Goal: Task Accomplishment & Management: Use online tool/utility

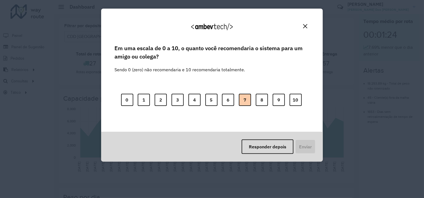
click at [248, 99] on button "7" at bounding box center [245, 100] width 12 height 12
click at [308, 143] on button "Enviar" at bounding box center [305, 147] width 21 height 14
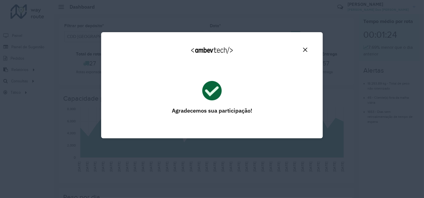
click at [303, 49] on img "Close" at bounding box center [305, 50] width 4 height 4
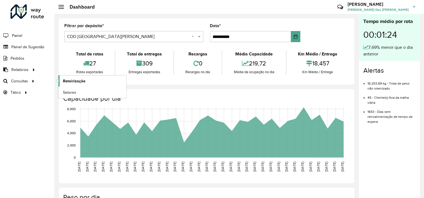
click at [75, 76] on link "Roteirização" at bounding box center [93, 80] width 68 height 11
click at [69, 78] on span "Roteirização" at bounding box center [74, 81] width 22 height 6
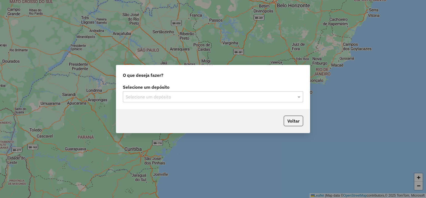
click at [159, 101] on div "Selecione um depósito" at bounding box center [213, 96] width 180 height 11
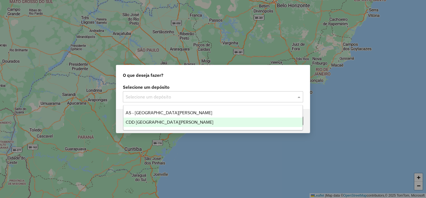
click at [167, 123] on span "CDD Santa Cruz do Sul" at bounding box center [170, 122] width 88 height 5
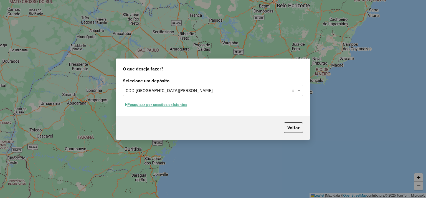
click at [175, 104] on button "Pesquisar por sessões existentes" at bounding box center [156, 104] width 67 height 9
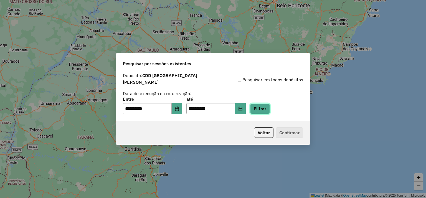
click at [270, 106] on button "Filtrar" at bounding box center [260, 108] width 20 height 11
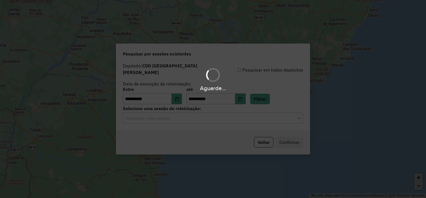
click at [168, 116] on input "text" at bounding box center [208, 118] width 164 height 7
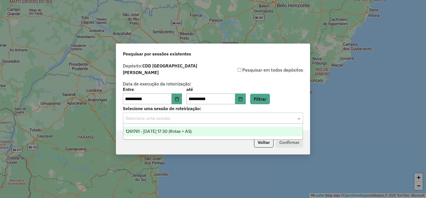
click at [170, 130] on span "1261761 - 09/09/2025 17:30 (Rotas + AS)" at bounding box center [159, 131] width 66 height 5
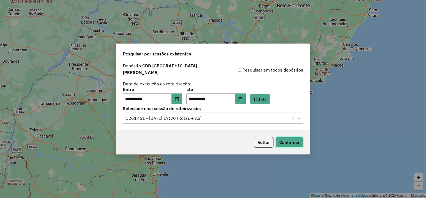
click at [282, 140] on button "Confirmar" at bounding box center [289, 142] width 27 height 11
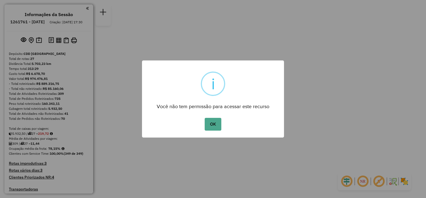
click at [208, 116] on div "OK No Cancel" at bounding box center [213, 124] width 142 height 16
click at [215, 123] on button "OK" at bounding box center [213, 124] width 16 height 13
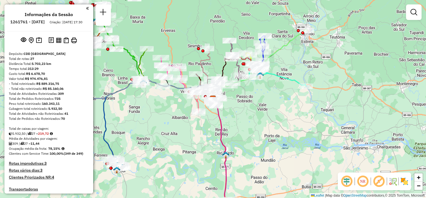
click at [86, 6] on em at bounding box center [87, 8] width 3 height 5
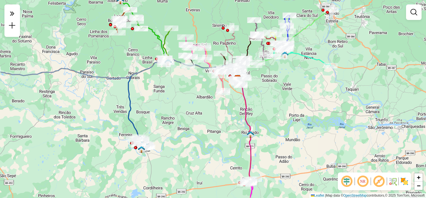
drag, startPoint x: 90, startPoint y: 98, endPoint x: 115, endPoint y: 102, distance: 25.5
click at [108, 78] on icon at bounding box center [110, 70] width 257 height 20
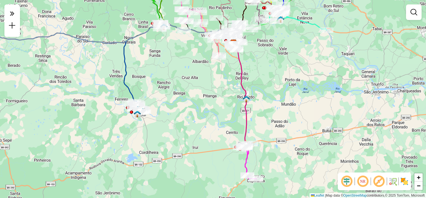
drag, startPoint x: 124, startPoint y: 127, endPoint x: 114, endPoint y: 82, distance: 46.2
click at [114, 82] on div "Janela de atendimento Grade de atendimento Capacidade Transportadoras Veículos …" at bounding box center [213, 99] width 426 height 198
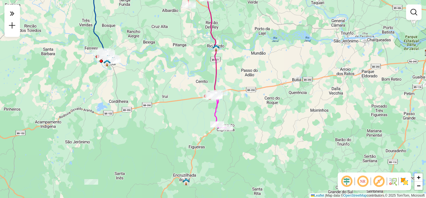
drag, startPoint x: 189, startPoint y: 113, endPoint x: 163, endPoint y: 75, distance: 46.4
click at [163, 74] on div "Janela de atendimento Grade de atendimento Capacidade Transportadoras Veículos …" at bounding box center [213, 99] width 426 height 198
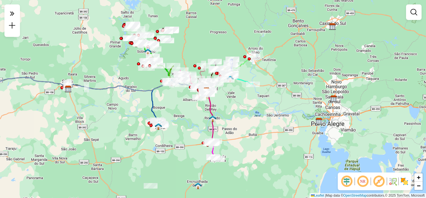
drag, startPoint x: 183, startPoint y: 69, endPoint x: 217, endPoint y: 108, distance: 51.7
click at [207, 125] on div "Janela de atendimento Grade de atendimento Capacidade Transportadoras Veículos …" at bounding box center [213, 99] width 426 height 198
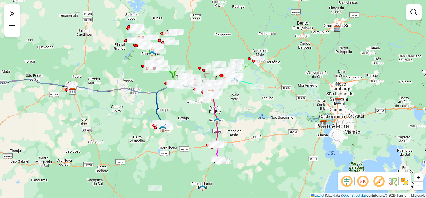
drag, startPoint x: 185, startPoint y: 17, endPoint x: 186, endPoint y: 25, distance: 7.9
click at [188, 23] on div "Janela de atendimento Grade de atendimento Capacidade Transportadoras Veículos …" at bounding box center [213, 99] width 426 height 198
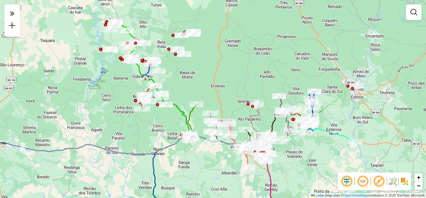
drag, startPoint x: 184, startPoint y: 95, endPoint x: 183, endPoint y: 86, distance: 8.7
click at [182, 85] on div "Janela de atendimento Grade de atendimento Capacidade Transportadoras Veículos …" at bounding box center [213, 99] width 426 height 198
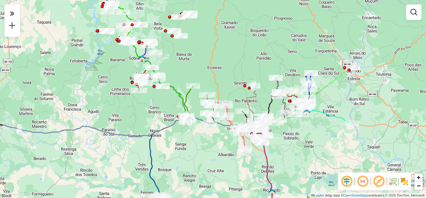
drag, startPoint x: 188, startPoint y: 85, endPoint x: 187, endPoint y: 79, distance: 6.2
click at [187, 79] on div "Janela de atendimento Grade de atendimento Capacidade Transportadoras Veículos …" at bounding box center [213, 99] width 426 height 198
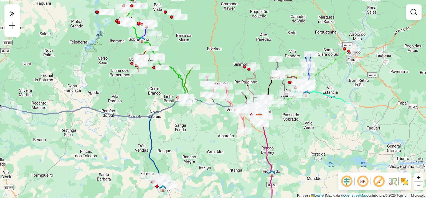
drag, startPoint x: 161, startPoint y: 117, endPoint x: 161, endPoint y: 100, distance: 17.2
click at [161, 100] on div "Janela de atendimento Grade de atendimento Capacidade Transportadoras Veículos …" at bounding box center [213, 99] width 426 height 198
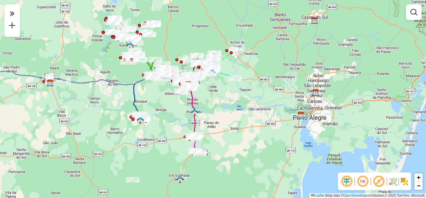
drag, startPoint x: 159, startPoint y: 133, endPoint x: 151, endPoint y: 105, distance: 29.3
click at [151, 105] on div "Janela de atendimento Grade de atendimento Capacidade Transportadoras Veículos …" at bounding box center [213, 99] width 426 height 198
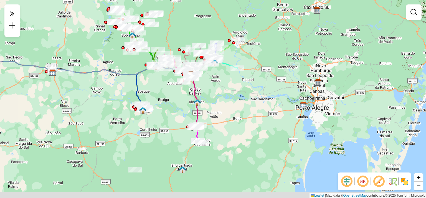
drag, startPoint x: 121, startPoint y: 102, endPoint x: 123, endPoint y: 92, distance: 10.0
click at [123, 92] on div "Janela de atendimento Grade de atendimento Capacidade Transportadoras Veículos …" at bounding box center [213, 99] width 426 height 198
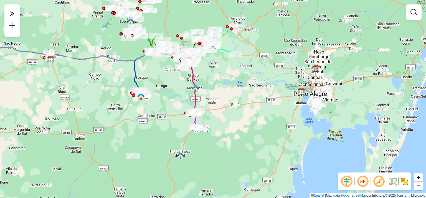
drag, startPoint x: 173, startPoint y: 155, endPoint x: 182, endPoint y: 145, distance: 13.6
click at [171, 142] on div "Janela de atendimento Grade de atendimento Capacidade Transportadoras Veículos …" at bounding box center [213, 99] width 426 height 198
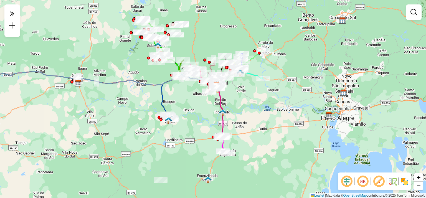
drag, startPoint x: 144, startPoint y: 131, endPoint x: 164, endPoint y: 142, distance: 22.5
click at [163, 145] on div "Janela de atendimento Grade de atendimento Capacidade Transportadoras Veículos …" at bounding box center [213, 99] width 426 height 198
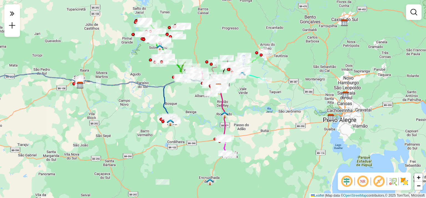
drag, startPoint x: 135, startPoint y: 117, endPoint x: 139, endPoint y: 108, distance: 10.5
click at [139, 108] on div "Janela de atendimento Grade de atendimento Capacidade Transportadoras Veículos …" at bounding box center [213, 99] width 426 height 198
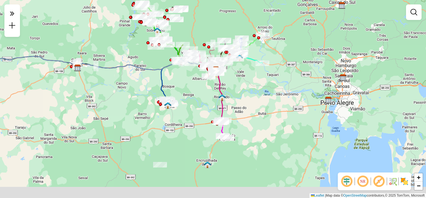
drag, startPoint x: 142, startPoint y: 118, endPoint x: 139, endPoint y: 93, distance: 25.6
click at [139, 93] on div "Janela de atendimento Grade de atendimento Capacidade Transportadoras Veículos …" at bounding box center [213, 99] width 426 height 198
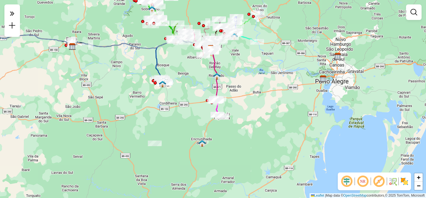
drag, startPoint x: 201, startPoint y: 95, endPoint x: 200, endPoint y: 101, distance: 5.6
click at [199, 101] on div "Janela de atendimento Grade de atendimento Capacidade Transportadoras Veículos …" at bounding box center [213, 99] width 426 height 198
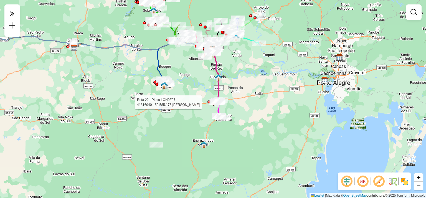
select select "**********"
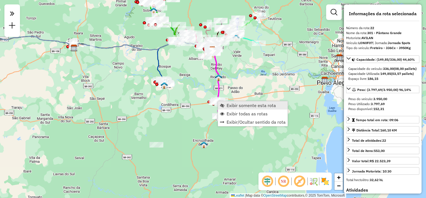
click at [229, 104] on span "Exibir somente esta rota" at bounding box center [251, 105] width 49 height 4
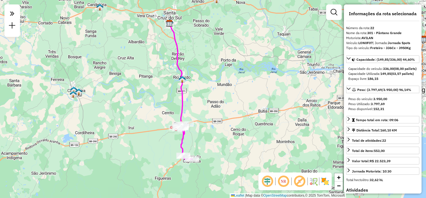
drag, startPoint x: 222, startPoint y: 95, endPoint x: 203, endPoint y: 93, distance: 19.2
click at [205, 82] on div "Janela de atendimento Grade de atendimento Capacidade Transportadoras Veículos …" at bounding box center [213, 99] width 426 height 198
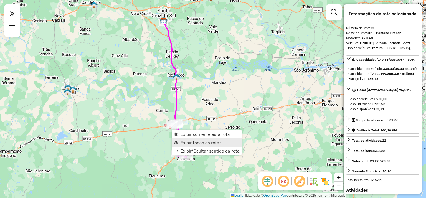
click at [186, 143] on span "Exibir todas as rotas" at bounding box center [201, 142] width 41 height 4
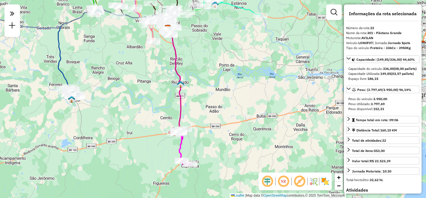
drag, startPoint x: 152, startPoint y: 143, endPoint x: 155, endPoint y: 150, distance: 8.2
click at [155, 150] on div "Janela de atendimento Grade de atendimento Capacidade Transportadoras Veículos …" at bounding box center [213, 99] width 426 height 198
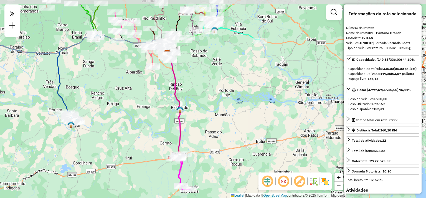
drag, startPoint x: 169, startPoint y: 82, endPoint x: 168, endPoint y: 106, distance: 24.1
click at [168, 106] on div "Janela de atendimento Grade de atendimento Capacidade Transportadoras Veículos …" at bounding box center [213, 99] width 426 height 198
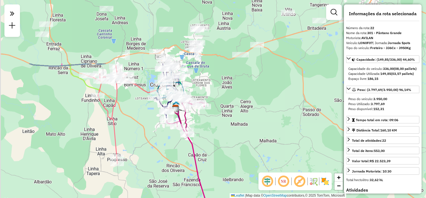
drag, startPoint x: 148, startPoint y: 74, endPoint x: 159, endPoint y: 144, distance: 70.6
click at [159, 144] on div "Janela de atendimento Grade de atendimento Capacidade Transportadoras Veículos …" at bounding box center [213, 99] width 426 height 198
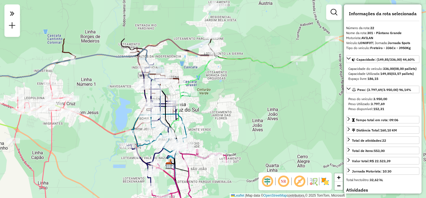
drag, startPoint x: 117, startPoint y: 107, endPoint x: 121, endPoint y: 155, distance: 48.2
click at [122, 156] on div "Janela de atendimento Grade de atendimento Capacidade Transportadoras Veículos …" at bounding box center [213, 99] width 426 height 198
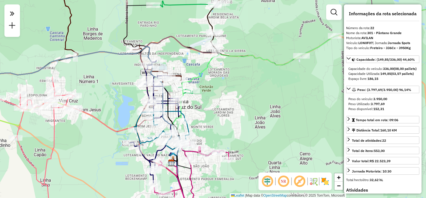
drag, startPoint x: 108, startPoint y: 121, endPoint x: 111, endPoint y: 117, distance: 5.2
click at [111, 117] on div "Janela de atendimento Grade de atendimento Capacidade Transportadoras Veículos …" at bounding box center [213, 99] width 426 height 198
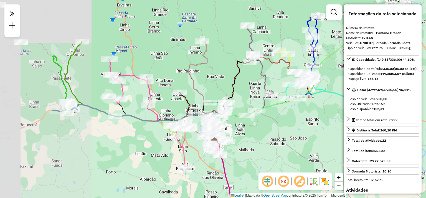
drag, startPoint x: 69, startPoint y: 46, endPoint x: 148, endPoint y: 44, distance: 79.6
click at [153, 43] on div "Janela de atendimento Grade de atendimento Capacidade Transportadoras Veículos …" at bounding box center [213, 99] width 426 height 198
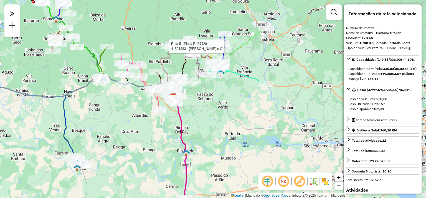
drag, startPoint x: 205, startPoint y: 123, endPoint x: 195, endPoint y: 120, distance: 10.8
click at [205, 123] on div "Rota 5 - Placa RLB7J20 41801333 - HELIO LEINDECKER e C Janela de atendimento Gr…" at bounding box center [213, 99] width 426 height 198
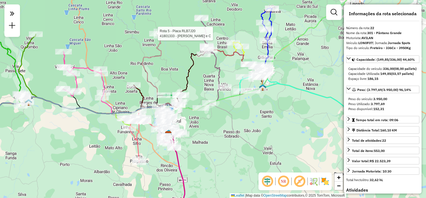
drag, startPoint x: 176, startPoint y: 66, endPoint x: 165, endPoint y: 75, distance: 14.2
click at [164, 76] on div "Rota 5 - Placa RLB7J20 41801333 - HELIO LEINDECKER e C Janela de atendimento Gr…" at bounding box center [213, 99] width 426 height 198
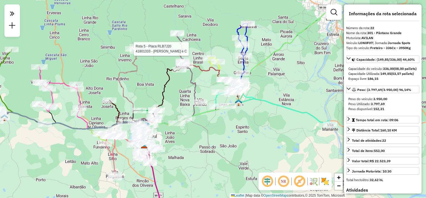
drag, startPoint x: 181, startPoint y: 61, endPoint x: 158, endPoint y: 76, distance: 27.8
click at [158, 77] on div "Rota 5 - Placa RLB7J20 41801333 - HELIO LEINDECKER e C Janela de atendimento Gr…" at bounding box center [213, 99] width 426 height 198
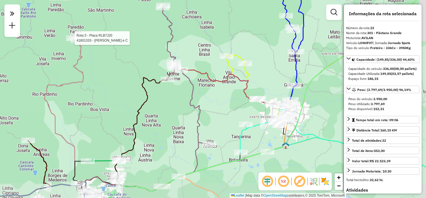
drag, startPoint x: 208, startPoint y: 83, endPoint x: 197, endPoint y: 65, distance: 20.9
click at [197, 65] on div "Rota 5 - Placa RLB7J20 41801333 - HELIO LEINDECKER e C Janela de atendimento Gr…" at bounding box center [213, 99] width 426 height 198
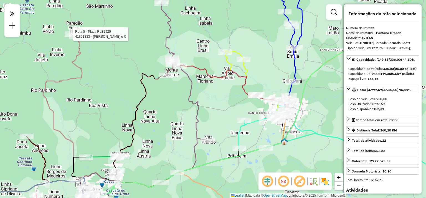
drag, startPoint x: 189, startPoint y: 154, endPoint x: 188, endPoint y: 132, distance: 22.5
click at [188, 132] on div "Rota 5 - Placa RLB7J20 41801333 - HELIO LEINDECKER e C Janela de atendimento Gr…" at bounding box center [213, 99] width 426 height 198
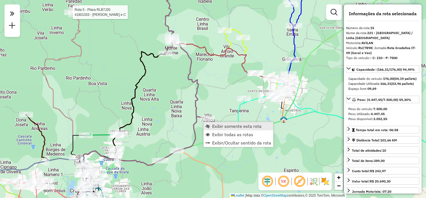
click at [217, 125] on span "Exibir somente esta rota" at bounding box center [236, 126] width 49 height 4
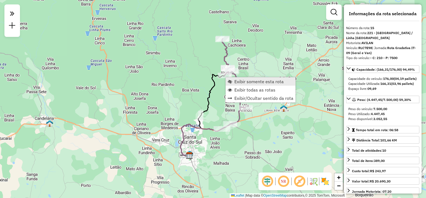
click at [245, 82] on span "Exibir somente esta rota" at bounding box center [258, 81] width 49 height 4
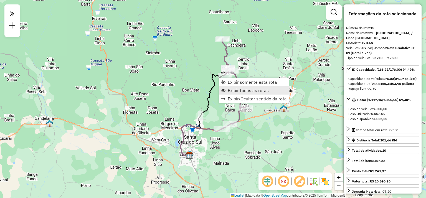
click at [237, 94] on link "Exibir todas as rotas" at bounding box center [254, 90] width 70 height 8
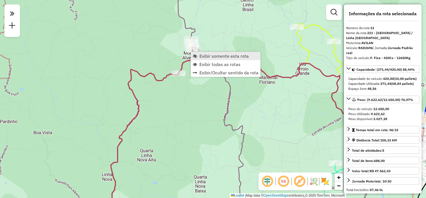
click at [204, 56] on span "Exibir somente esta rota" at bounding box center [223, 56] width 49 height 4
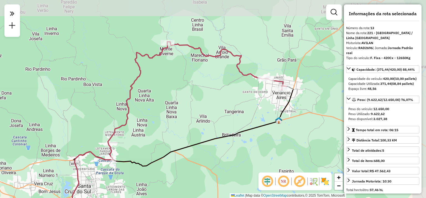
drag, startPoint x: 240, startPoint y: 51, endPoint x: 221, endPoint y: 83, distance: 37.1
click at [213, 83] on div "Janela de atendimento Grade de atendimento Capacidade Transportadoras Veículos …" at bounding box center [213, 99] width 426 height 198
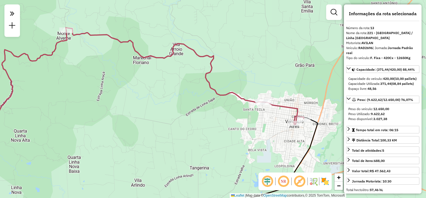
drag, startPoint x: 224, startPoint y: 89, endPoint x: 221, endPoint y: 119, distance: 29.8
click at [224, 125] on div "Janela de atendimento Grade de atendimento Capacidade Transportadoras Veículos …" at bounding box center [213, 99] width 426 height 198
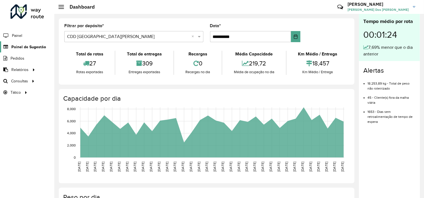
drag, startPoint x: 19, startPoint y: 47, endPoint x: 23, endPoint y: 48, distance: 4.0
click at [19, 47] on span "Painel de Sugestão" at bounding box center [28, 47] width 35 height 6
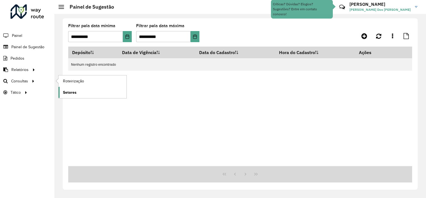
click at [67, 91] on span "Setores" at bounding box center [70, 93] width 14 height 6
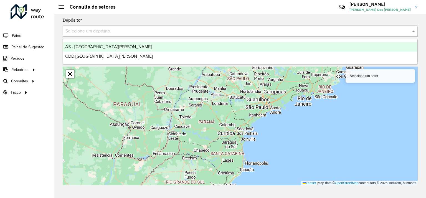
click at [141, 33] on input "text" at bounding box center [234, 31] width 338 height 7
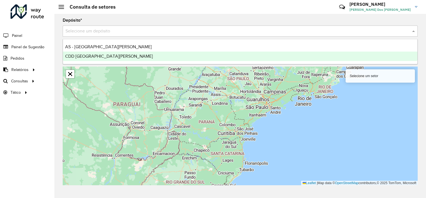
click at [114, 55] on div "CDD [GEOGRAPHIC_DATA][PERSON_NAME]" at bounding box center [240, 56] width 354 height 9
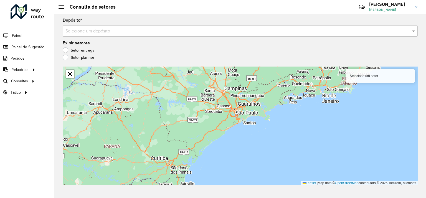
click at [96, 31] on input "text" at bounding box center [234, 31] width 338 height 7
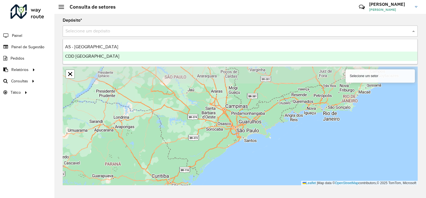
click at [103, 56] on span "CDD [GEOGRAPHIC_DATA]" at bounding box center [92, 56] width 54 height 5
